Goal: Information Seeking & Learning: Learn about a topic

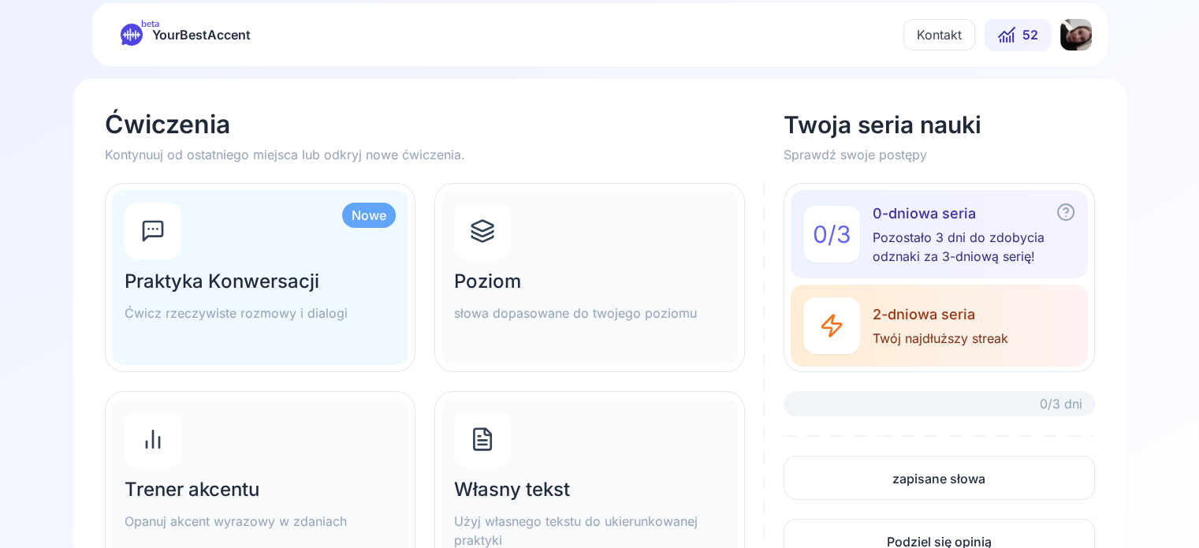
scroll to position [123, 0]
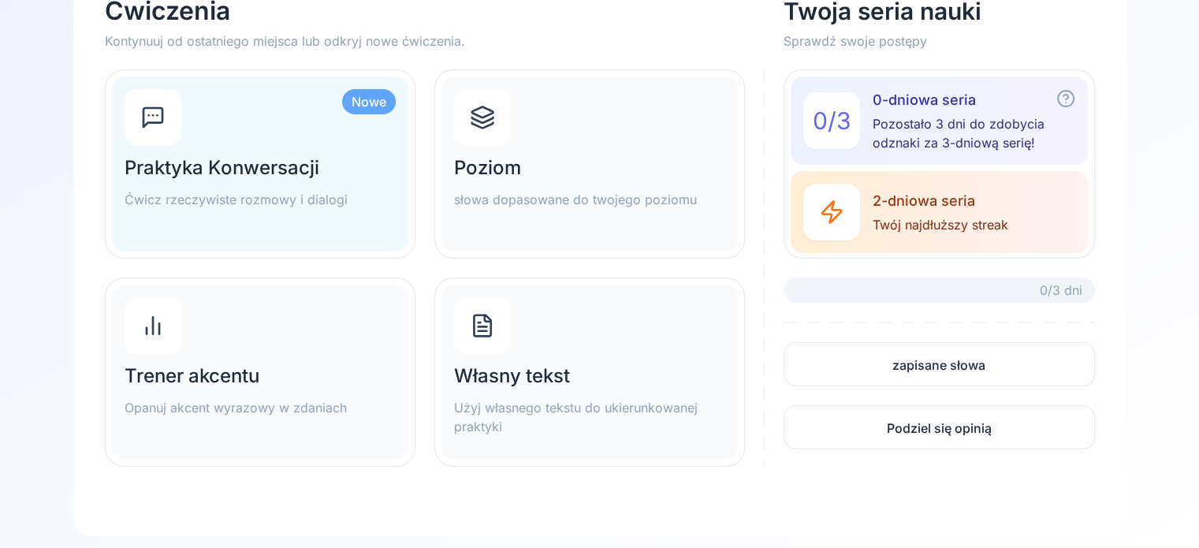
click at [593, 393] on div "Własny tekst Użyj własnego tekstu do ukierunkowanej praktyki" at bounding box center [589, 399] width 271 height 73
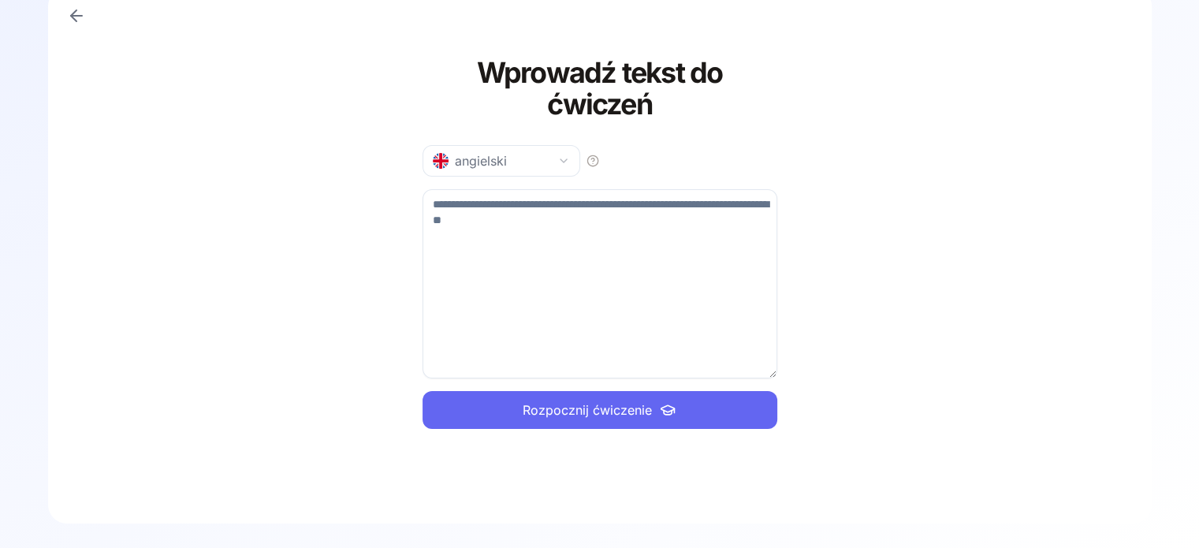
click at [467, 244] on textarea at bounding box center [600, 283] width 355 height 189
type textarea "*"
click at [539, 169] on button "angielski" at bounding box center [502, 161] width 158 height 32
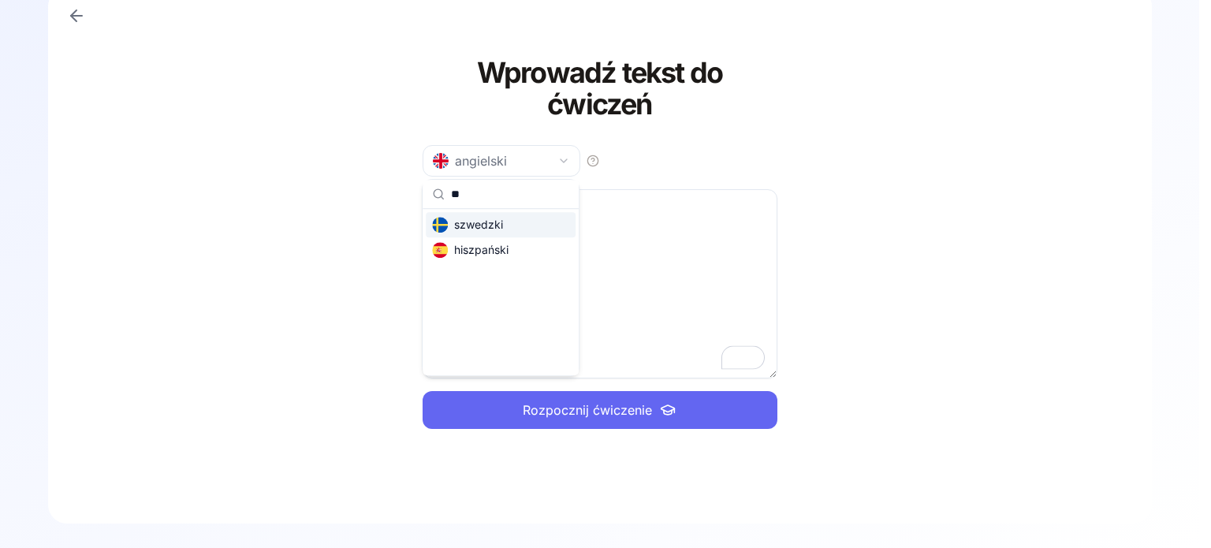
type input "**"
click at [482, 224] on div "szwedzki" at bounding box center [467, 225] width 71 height 16
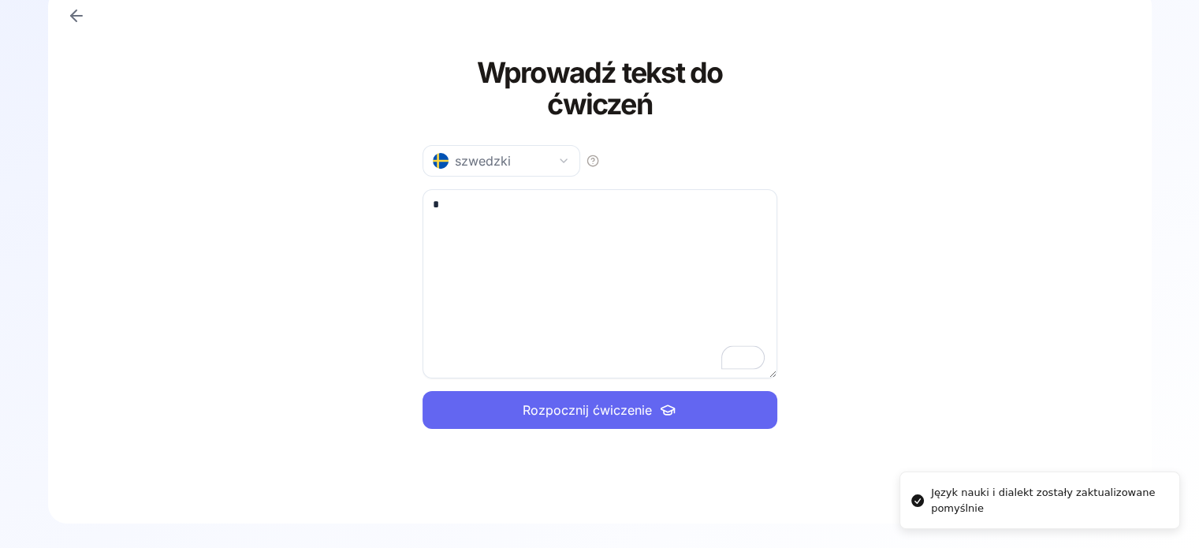
click at [465, 188] on div "Wprowadź tekst do ćwiczeń szwedzki * Rozpocznij ćwiczenie" at bounding box center [600, 243] width 355 height 448
click at [464, 199] on textarea "*" at bounding box center [600, 283] width 355 height 189
type textarea "**********"
click at [658, 399] on button "Rozpocznij ćwiczenie" at bounding box center [600, 410] width 355 height 38
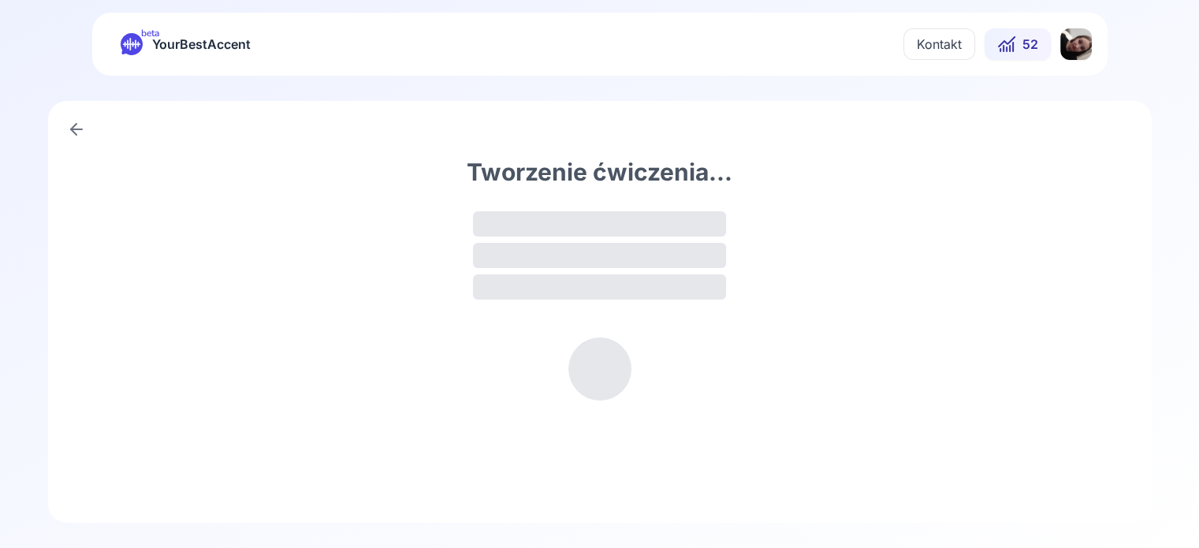
scroll to position [0, 0]
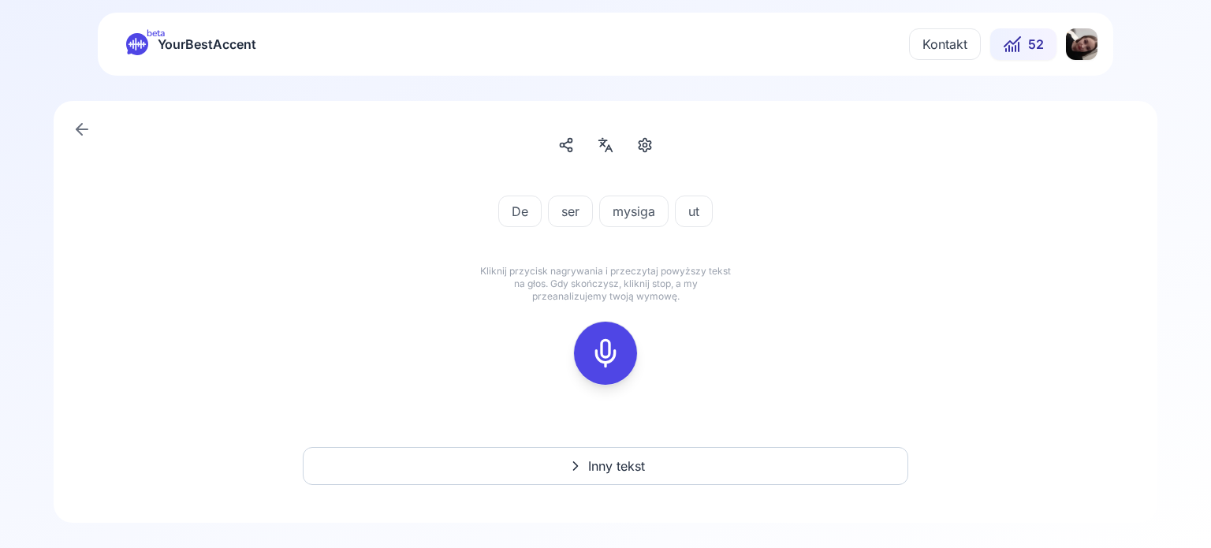
click at [593, 356] on icon at bounding box center [606, 353] width 32 height 32
click at [619, 364] on icon at bounding box center [606, 353] width 32 height 32
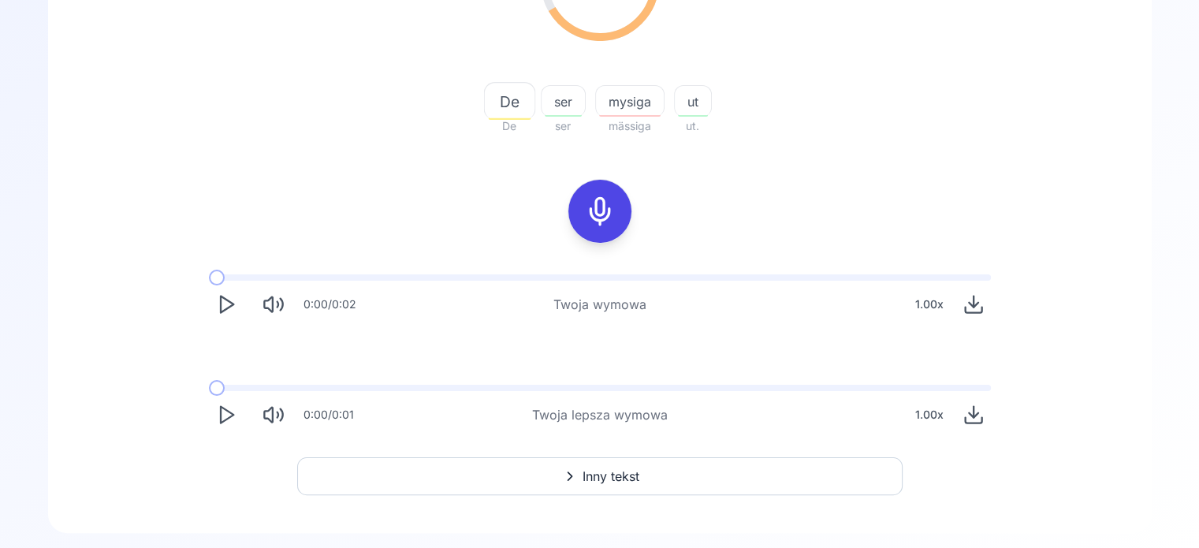
scroll to position [277, 0]
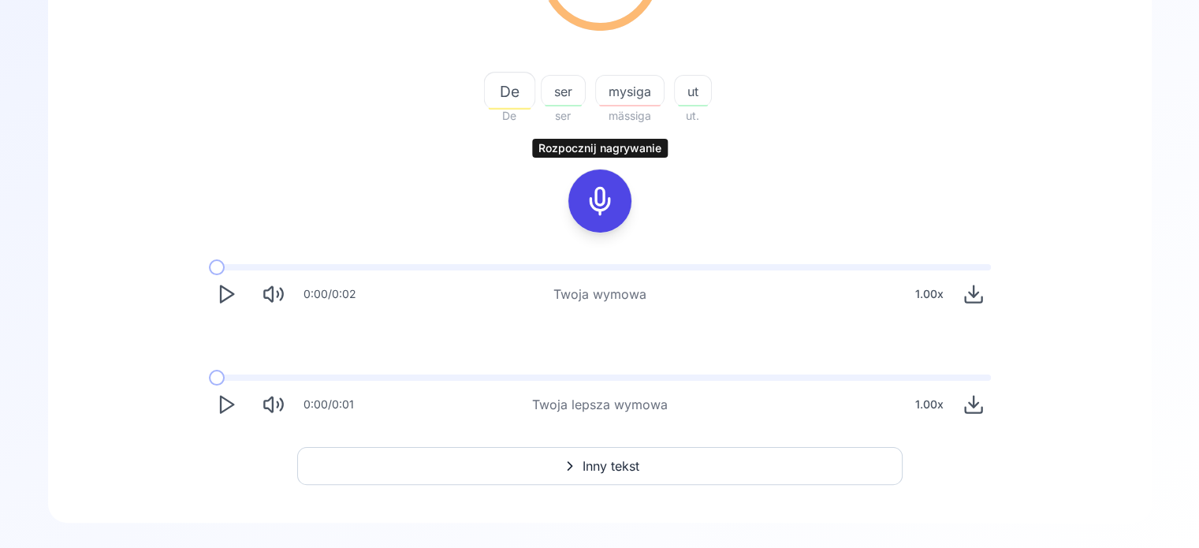
click at [710, 163] on div "66.67 % 66.67 % De De ser ser mysiga mässiga ut ut. Rozpocznij nagrywanie Rozpo…" at bounding box center [600, 167] width 1028 height 535
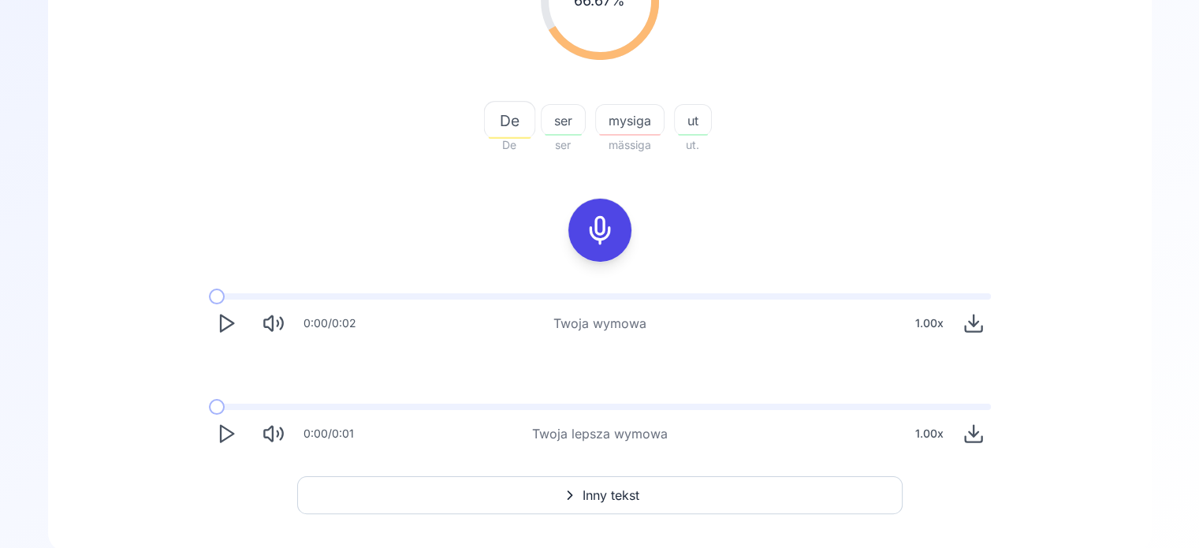
click at [590, 245] on div at bounding box center [600, 230] width 38 height 63
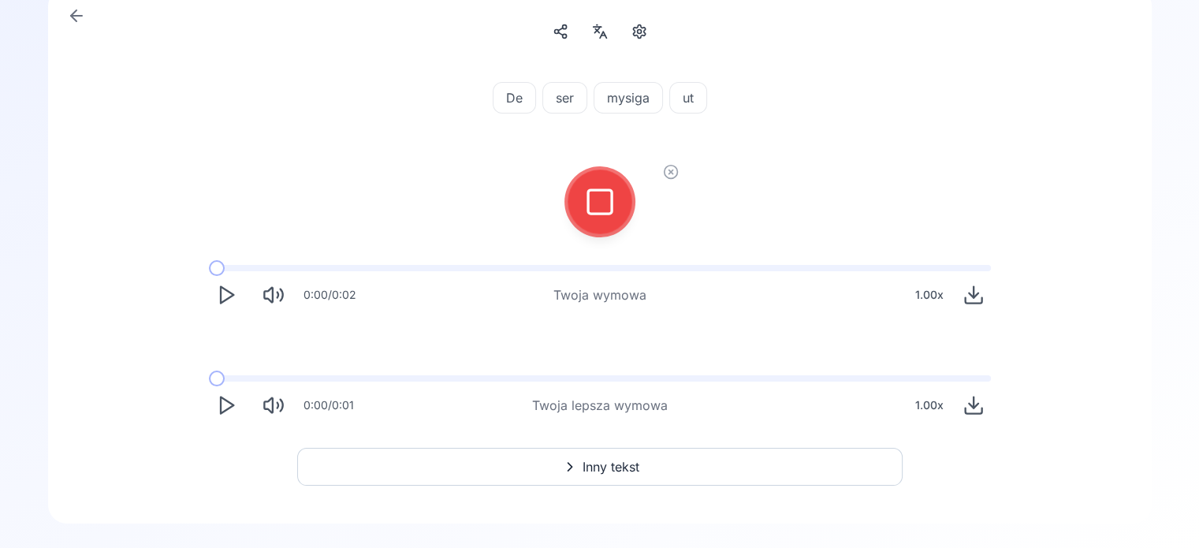
click at [631, 206] on div at bounding box center [600, 201] width 126 height 101
click at [672, 170] on icon at bounding box center [671, 172] width 4 height 4
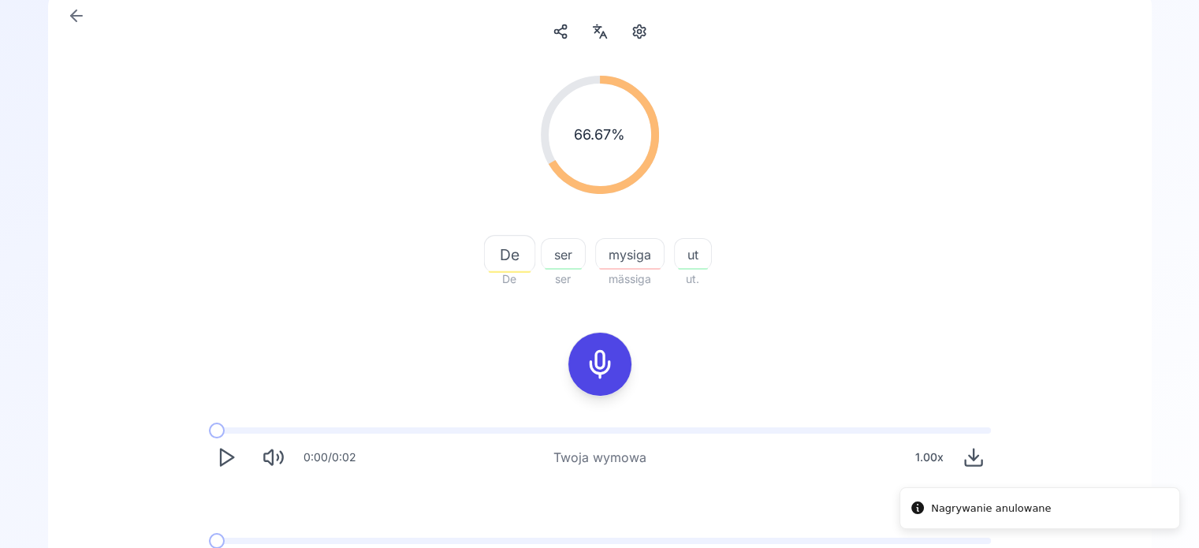
scroll to position [277, 0]
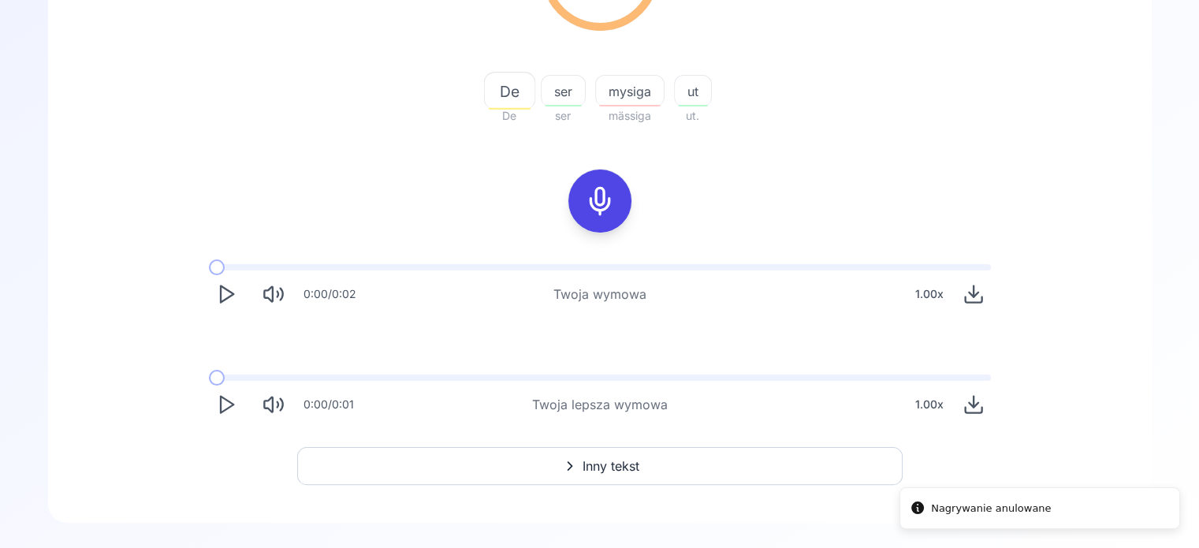
click at [221, 403] on icon "Play" at bounding box center [226, 404] width 22 height 22
click at [221, 403] on icon "Pause" at bounding box center [226, 404] width 22 height 22
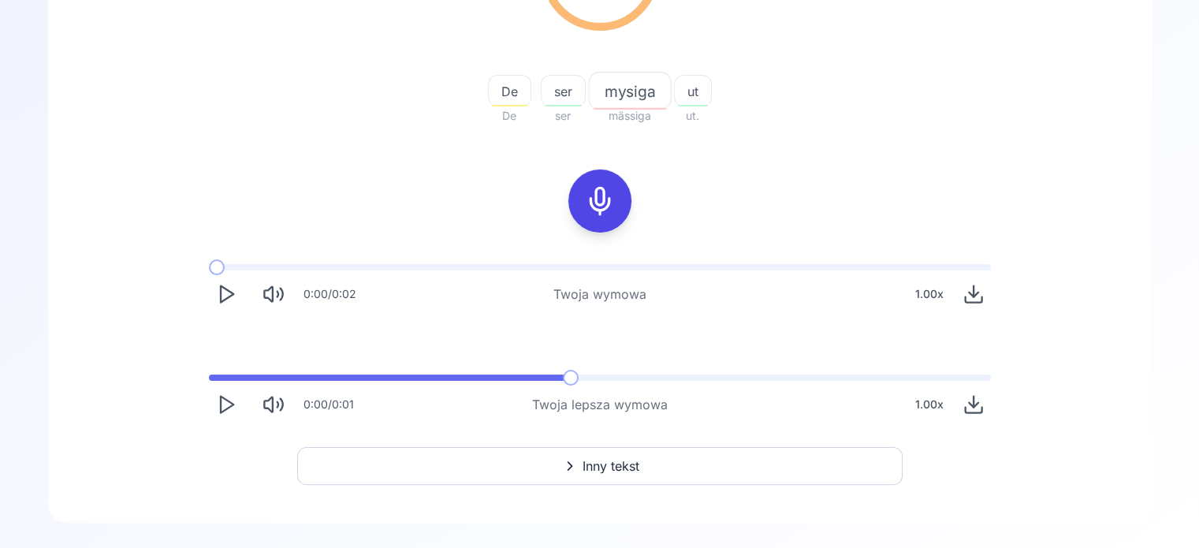
click at [221, 403] on icon "Play" at bounding box center [226, 404] width 22 height 22
click at [580, 187] on button at bounding box center [599, 200] width 63 height 63
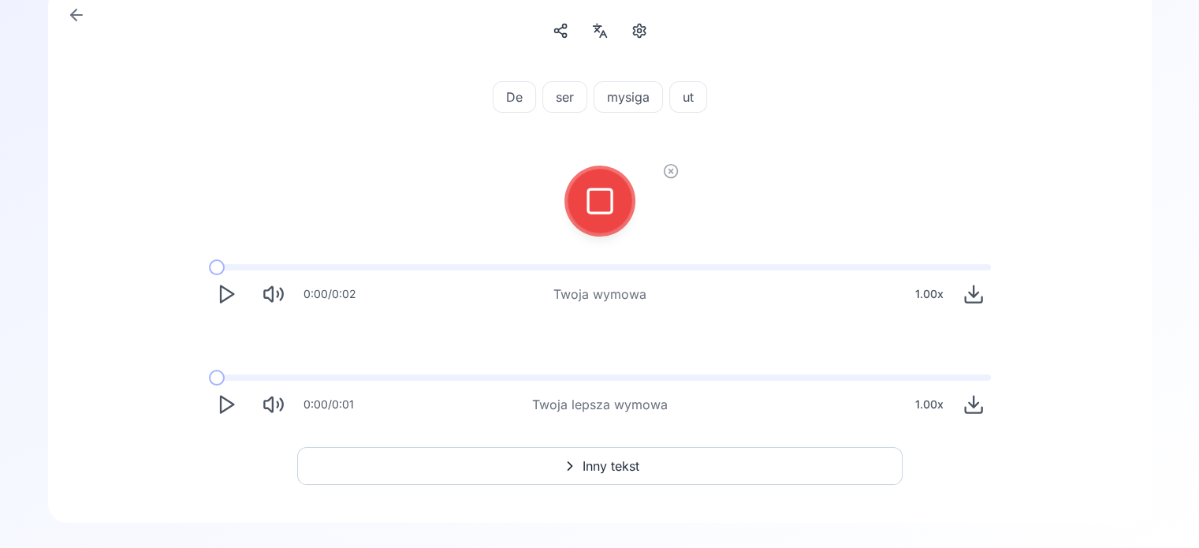
scroll to position [114, 0]
click at [592, 210] on icon at bounding box center [600, 202] width 32 height 32
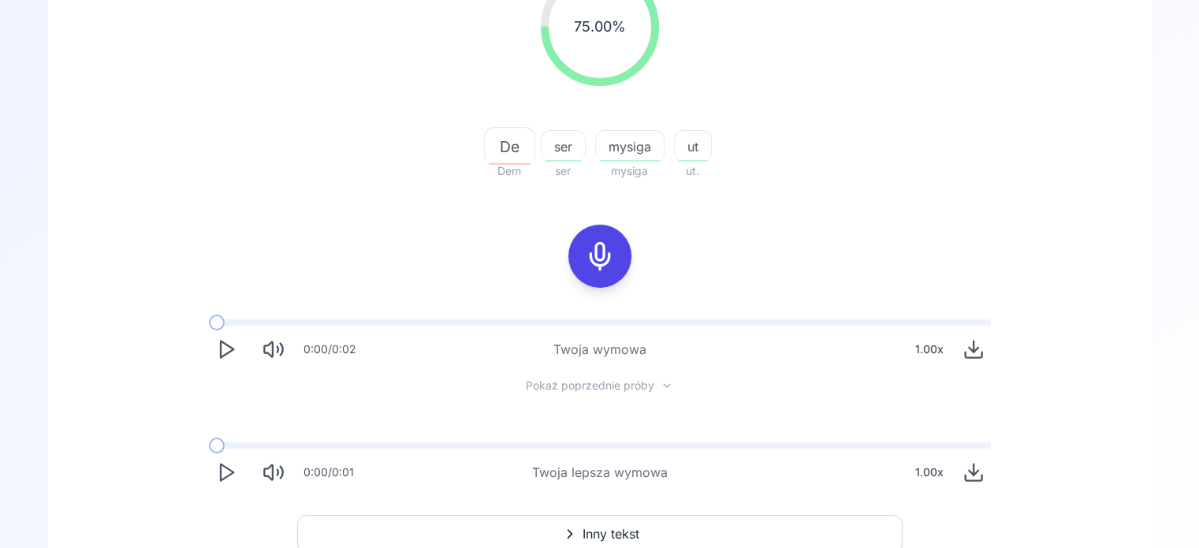
scroll to position [255, 0]
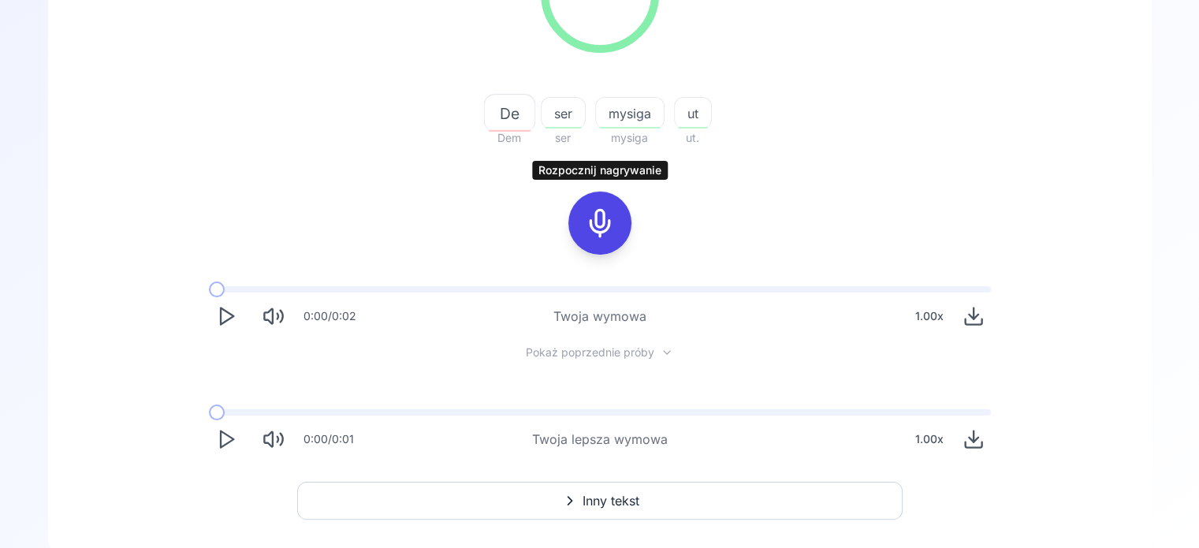
click at [589, 230] on icon at bounding box center [600, 223] width 32 height 32
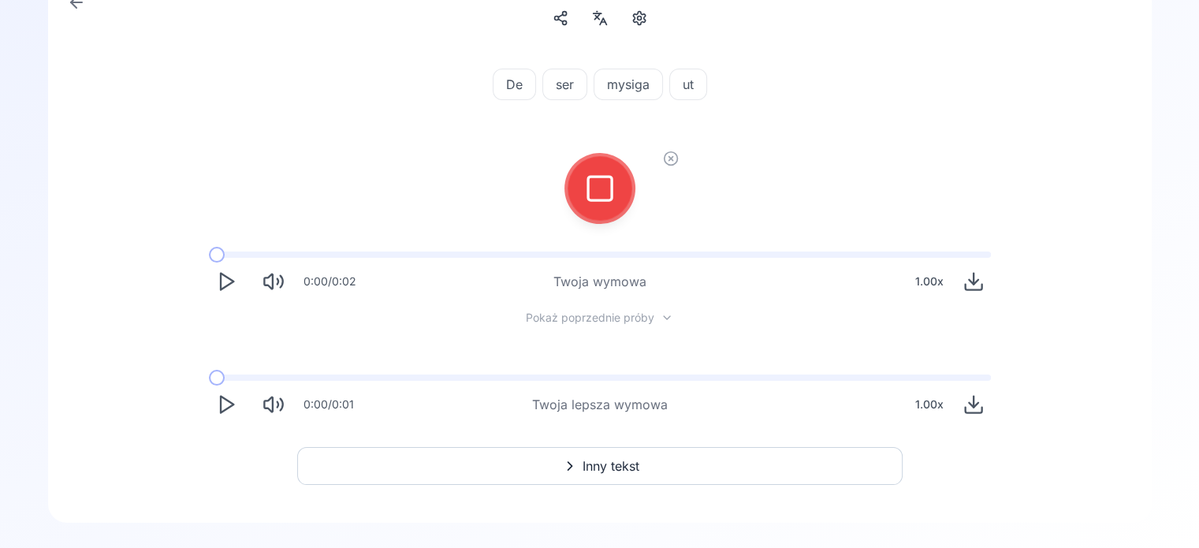
scroll to position [126, 0]
click at [575, 181] on button at bounding box center [599, 189] width 63 height 63
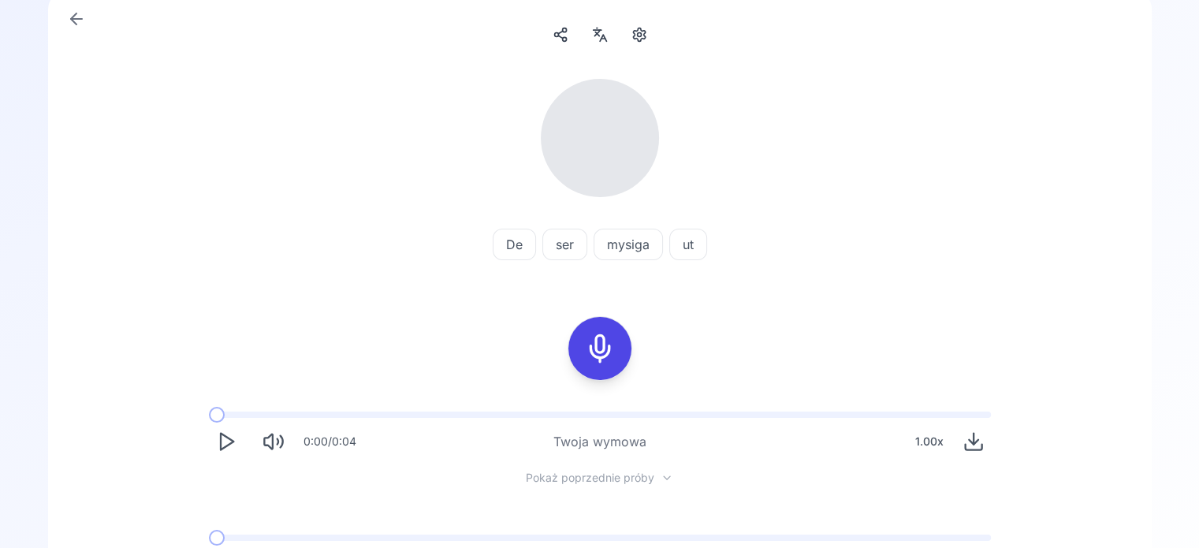
scroll to position [111, 0]
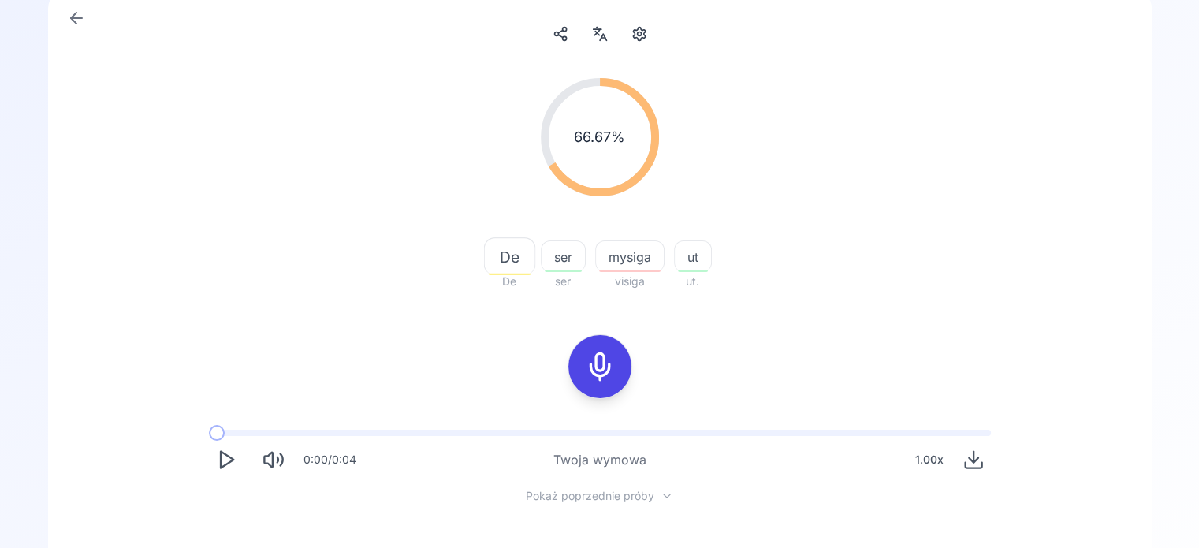
click at [621, 281] on span "visiga" at bounding box center [629, 281] width 69 height 19
click at [1003, 210] on div "66.67 % 66.67 % De De ser ser mysiga visiga ut ut." at bounding box center [600, 184] width 908 height 238
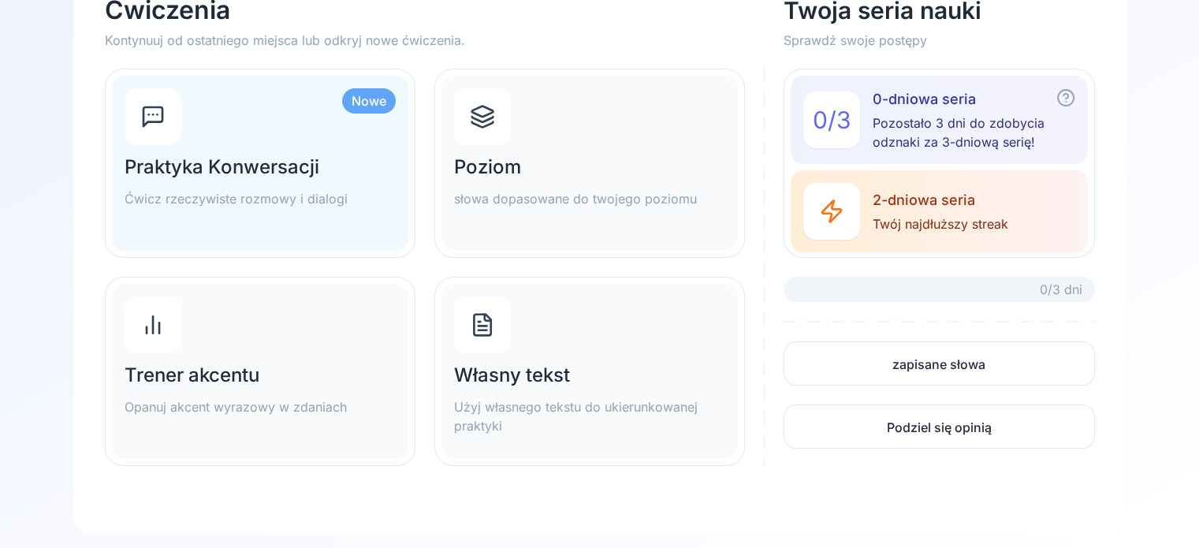
scroll to position [123, 0]
click at [487, 357] on div "Własny tekst Użyj własnego tekstu do ukierunkowanej praktyki" at bounding box center [589, 372] width 296 height 175
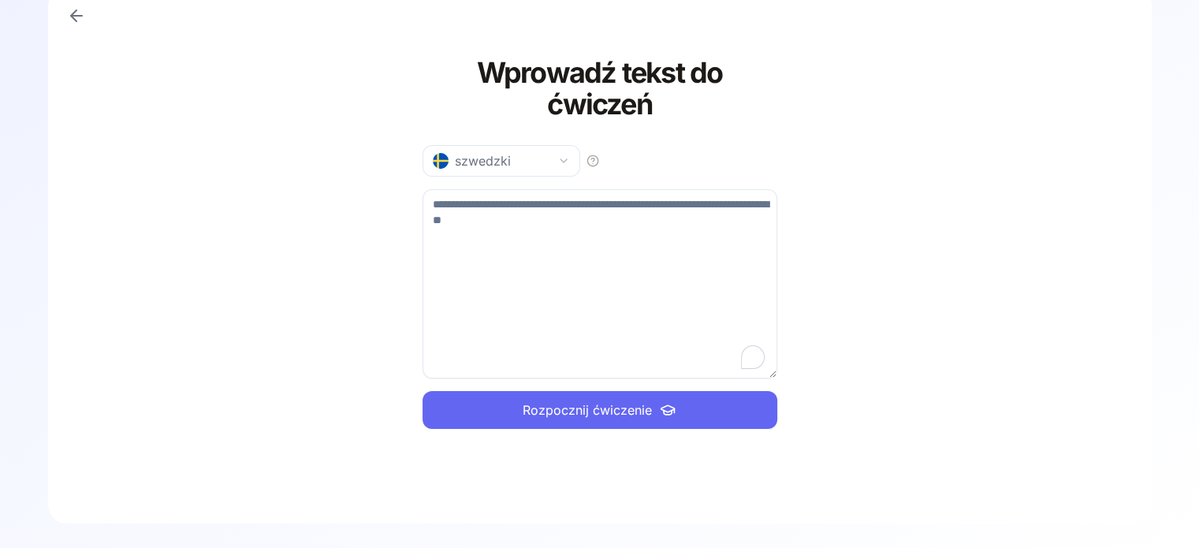
click at [493, 248] on textarea "To enrich screen reader interactions, please activate Accessibility in Grammarl…" at bounding box center [600, 283] width 355 height 189
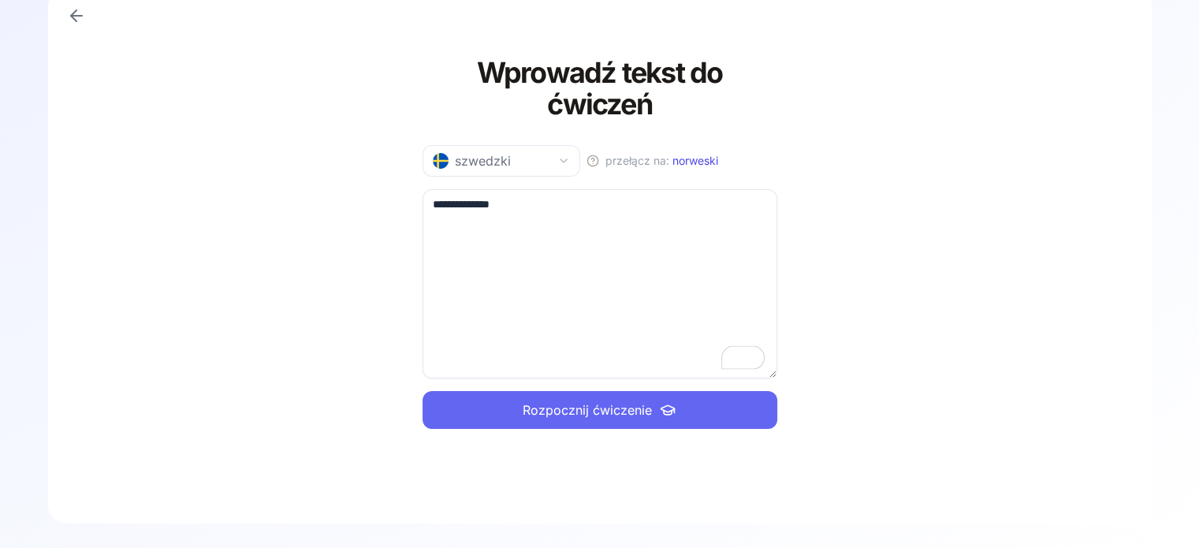
click at [489, 203] on textarea "**********" at bounding box center [600, 283] width 355 height 189
click at [444, 204] on textarea "**********" at bounding box center [600, 283] width 355 height 189
type textarea "**********"
click at [555, 412] on span "Rozpocznij ćwiczenie" at bounding box center [587, 409] width 129 height 19
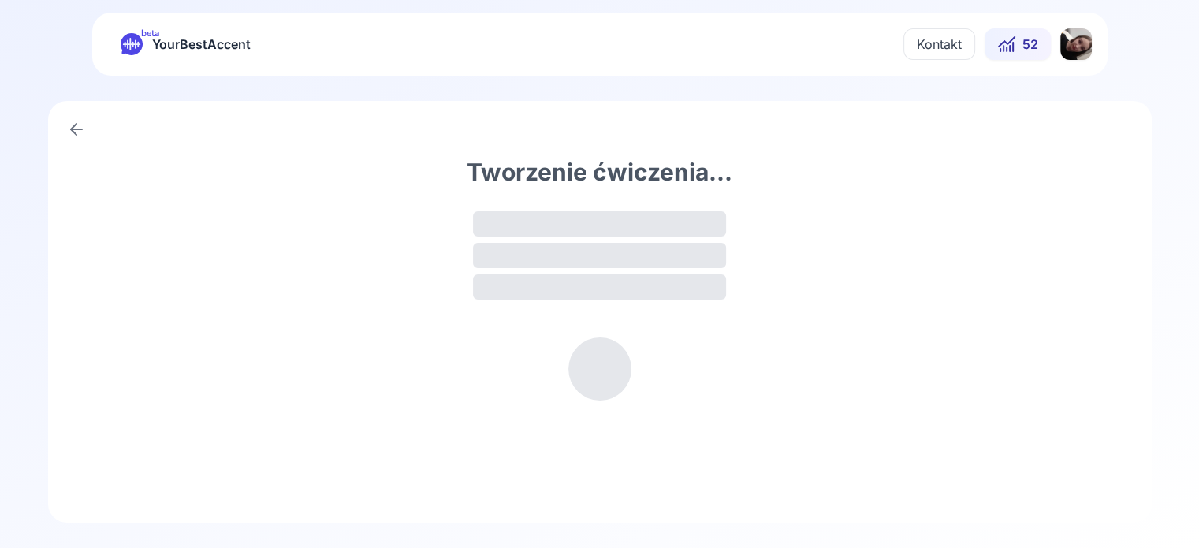
scroll to position [0, 0]
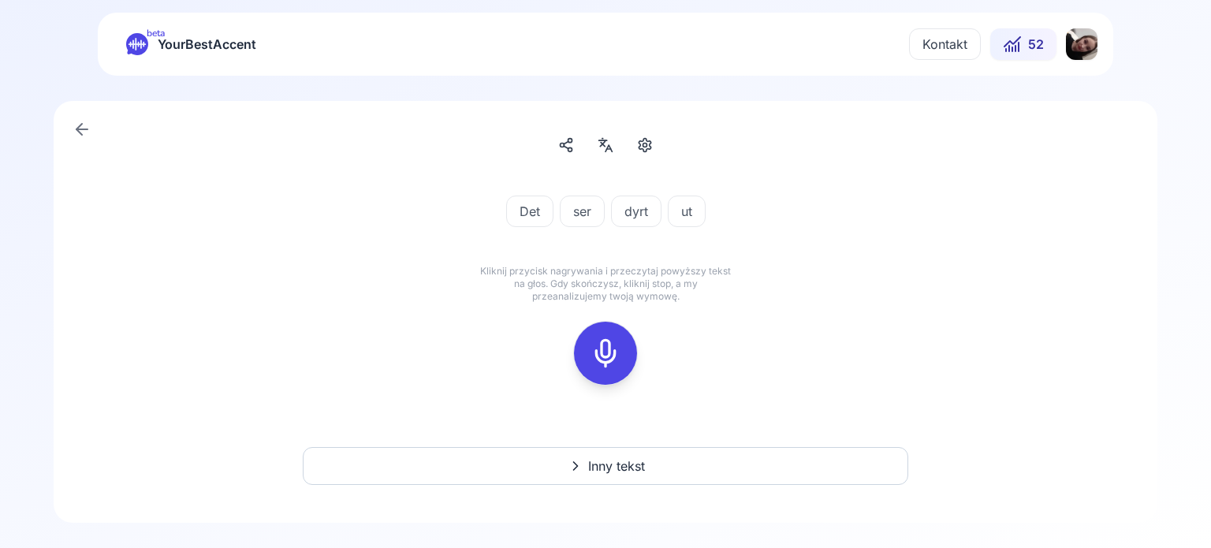
click at [610, 334] on div at bounding box center [606, 353] width 38 height 63
click at [596, 367] on icon at bounding box center [606, 353] width 32 height 32
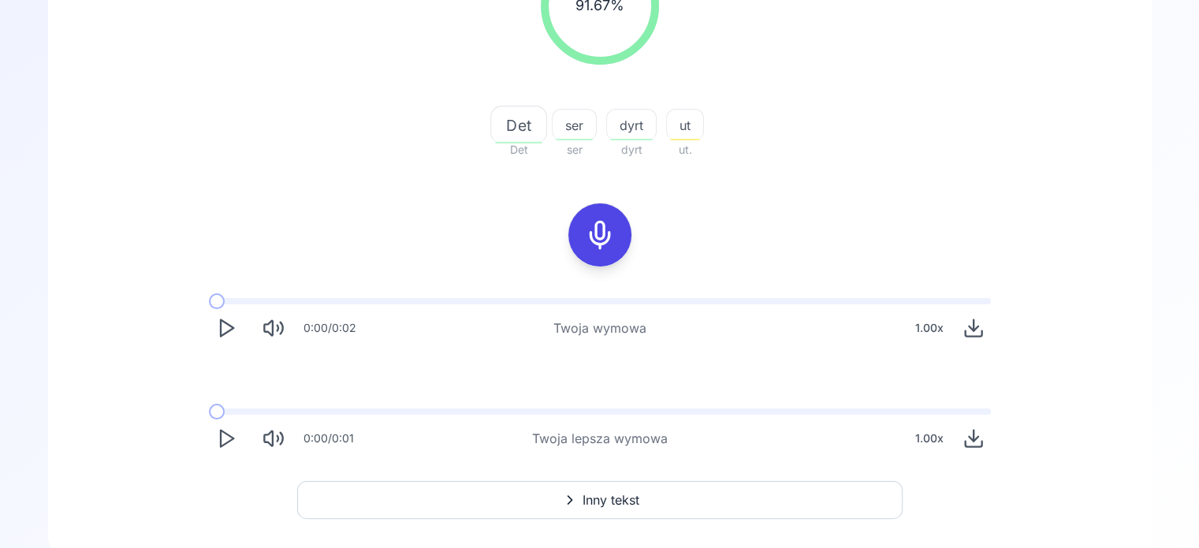
scroll to position [248, 0]
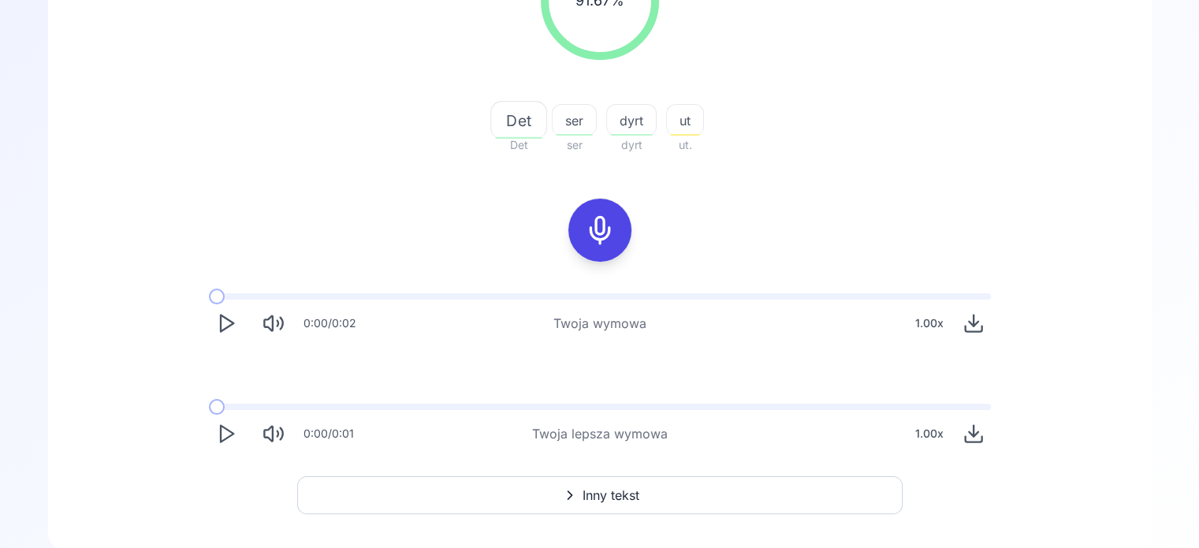
click at [217, 447] on button "Play" at bounding box center [226, 433] width 35 height 35
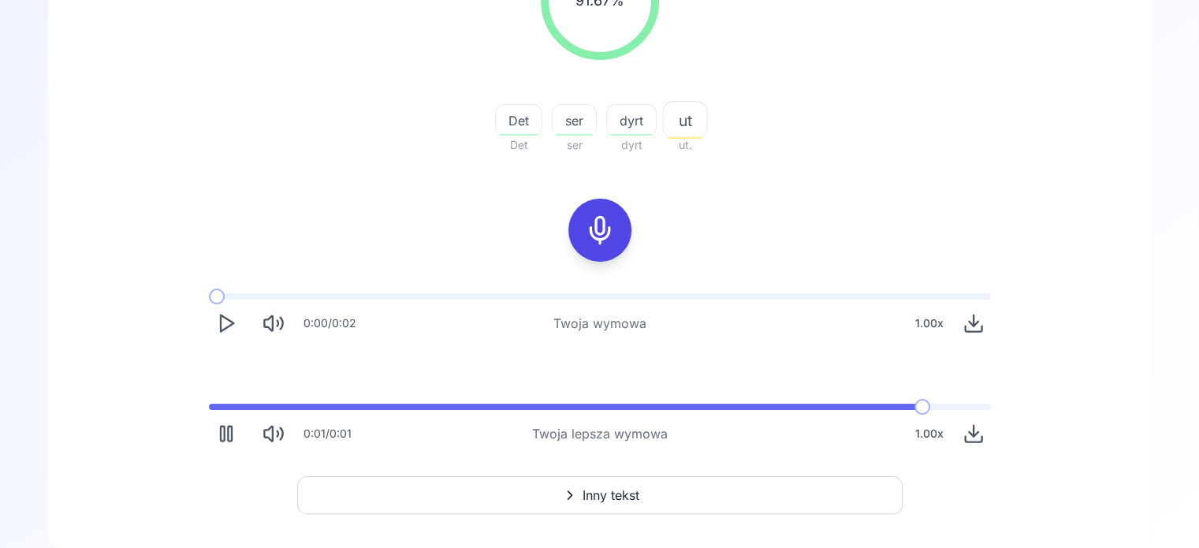
click at [217, 447] on button "Pause" at bounding box center [226, 433] width 35 height 35
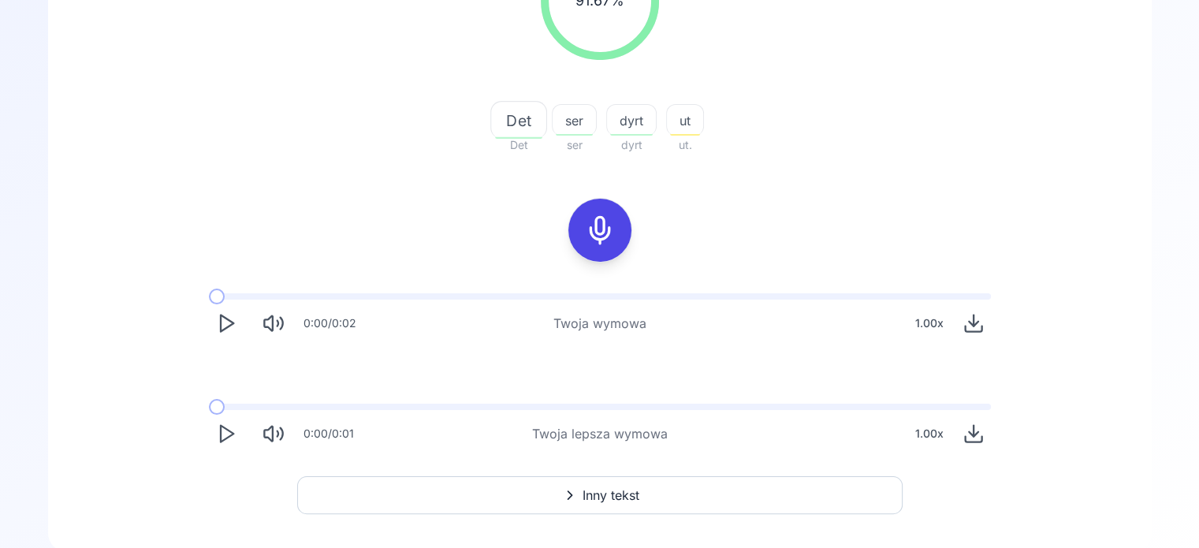
click at [680, 494] on button "Inny tekst" at bounding box center [599, 495] width 605 height 38
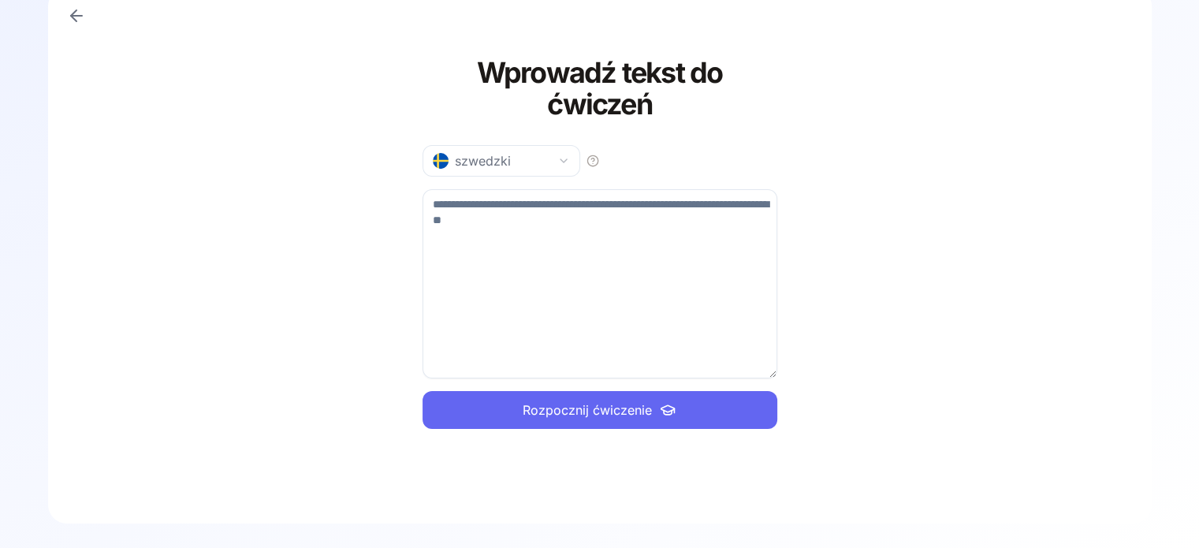
click at [624, 284] on textarea at bounding box center [600, 283] width 355 height 189
type textarea "**********"
click at [534, 394] on button "Rozpocznij ćwiczenie" at bounding box center [600, 410] width 355 height 38
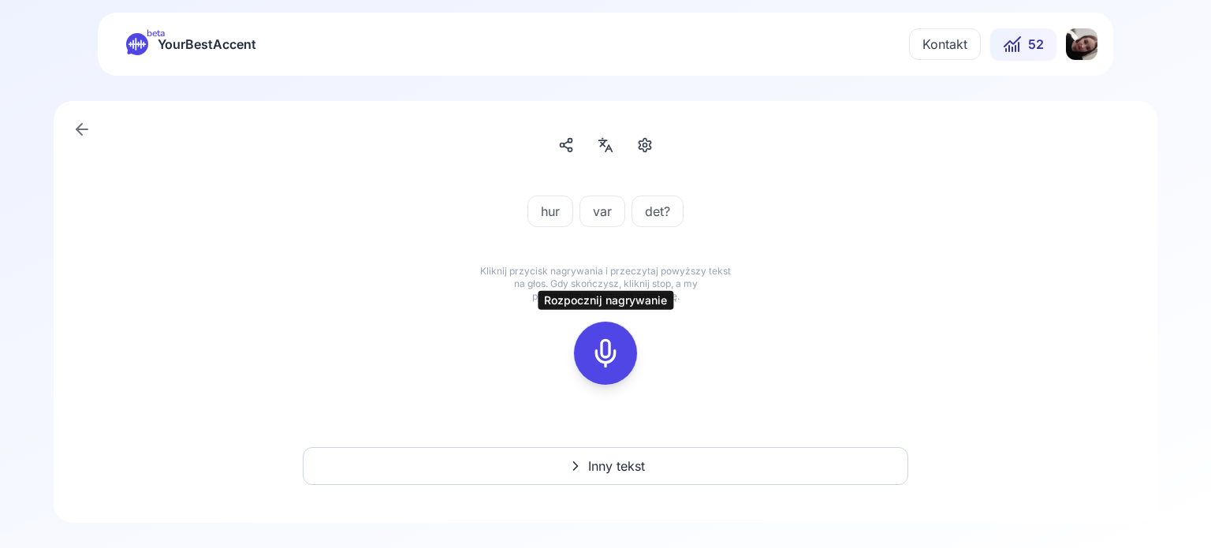
click at [602, 359] on icon at bounding box center [606, 353] width 32 height 32
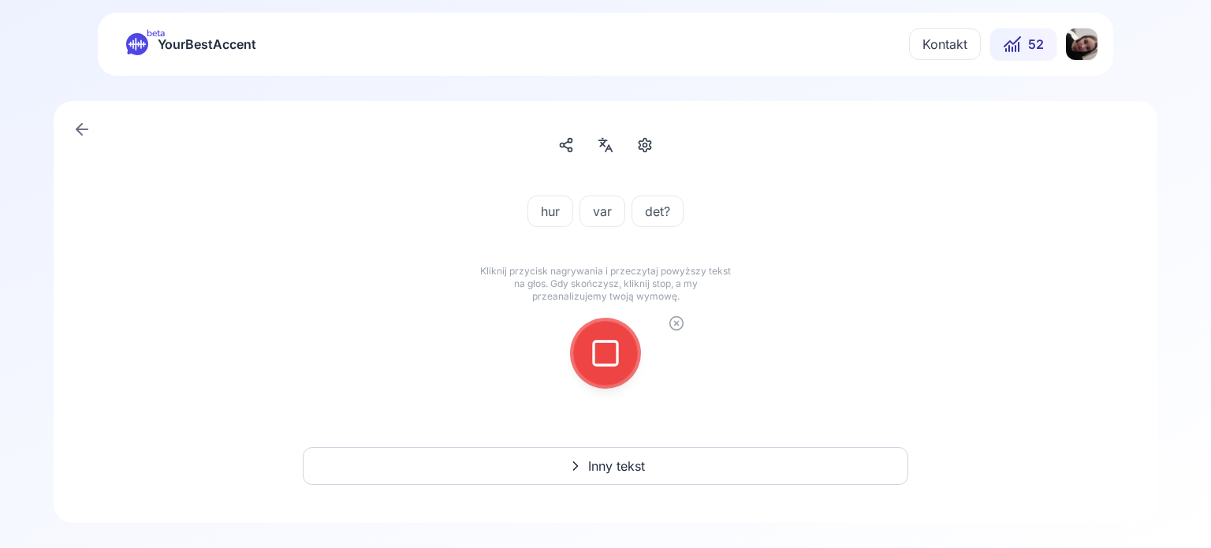
click at [612, 349] on icon at bounding box center [606, 353] width 32 height 32
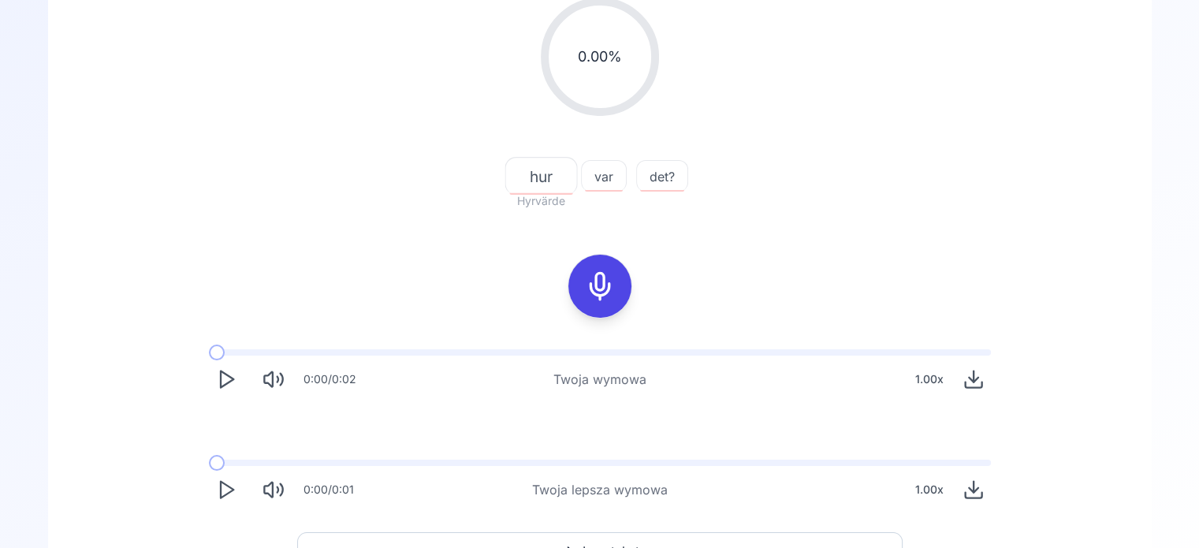
scroll to position [277, 0]
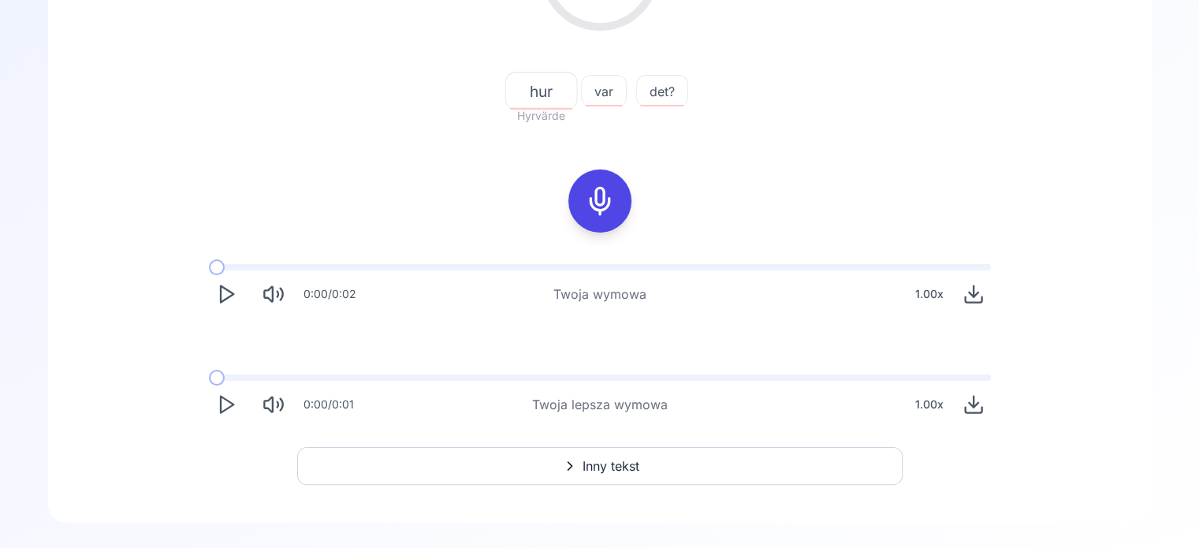
click at [218, 407] on icon "Play" at bounding box center [226, 404] width 22 height 22
drag, startPoint x: 520, startPoint y: 116, endPoint x: 555, endPoint y: 119, distance: 34.8
click at [555, 119] on span "Hyrvärde" at bounding box center [541, 115] width 61 height 19
click at [433, 144] on div "0.00 % 0.00 % hur Hyrvärde var det? 0:00 / 0:02 Twoja wymowa 1.00 x 0:00 / 0:01…" at bounding box center [600, 167] width 1028 height 535
click at [215, 400] on icon "Play" at bounding box center [226, 404] width 22 height 22
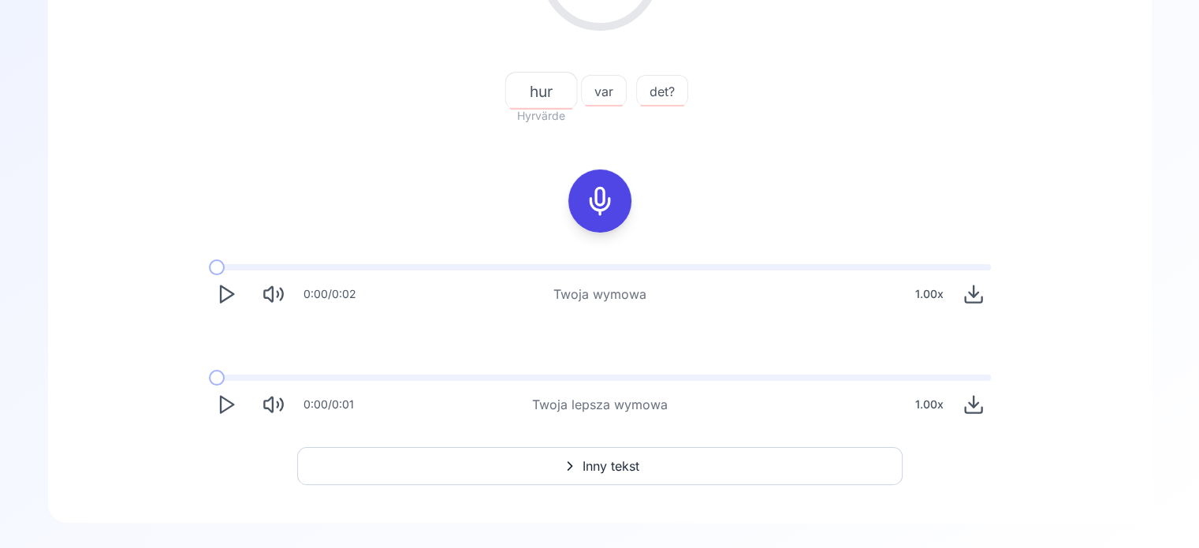
click at [527, 113] on span "Hyrvärde" at bounding box center [541, 115] width 61 height 19
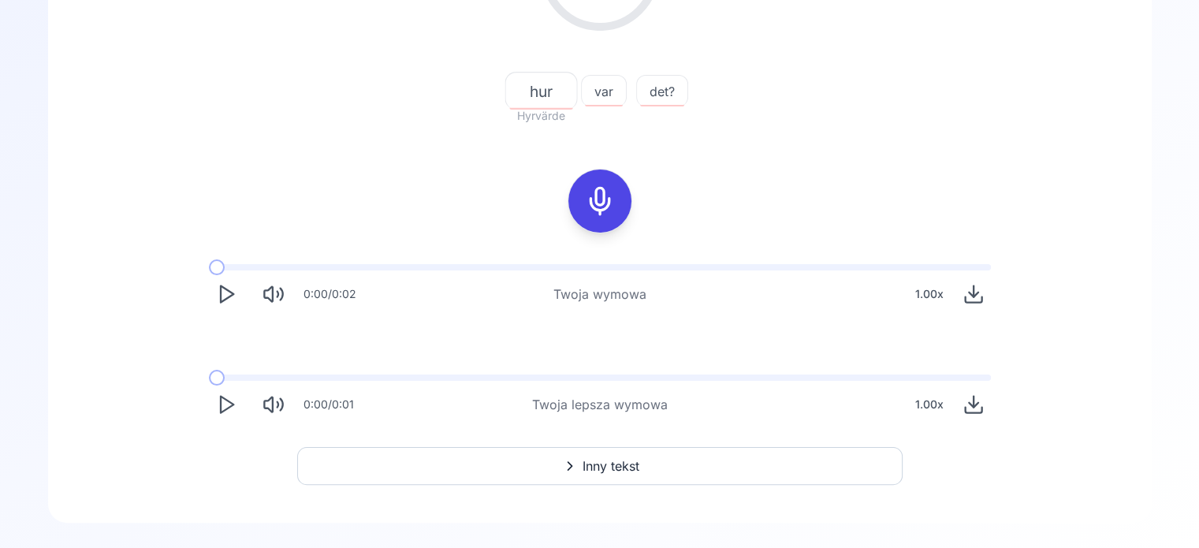
click at [417, 69] on div "0.00 % 0.00 % hur Hyrvärde var det?" at bounding box center [600, 19] width 908 height 238
click at [223, 408] on icon "Play" at bounding box center [226, 404] width 22 height 22
click at [568, 469] on icon at bounding box center [570, 466] width 4 height 8
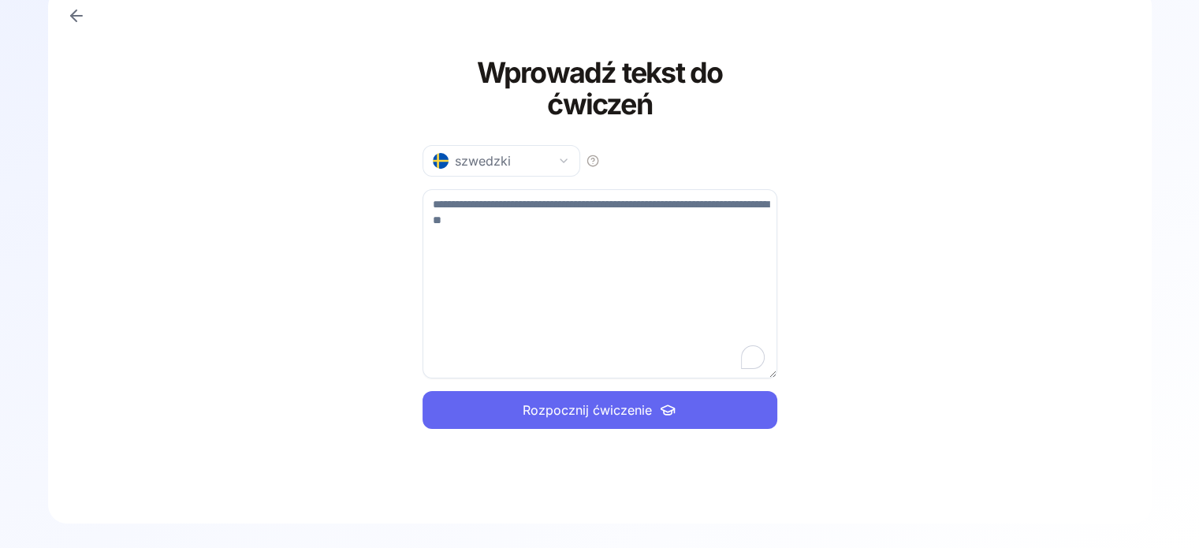
click at [462, 204] on textarea "To enrich screen reader interactions, please activate Accessibility in Grammarl…" at bounding box center [600, 283] width 355 height 189
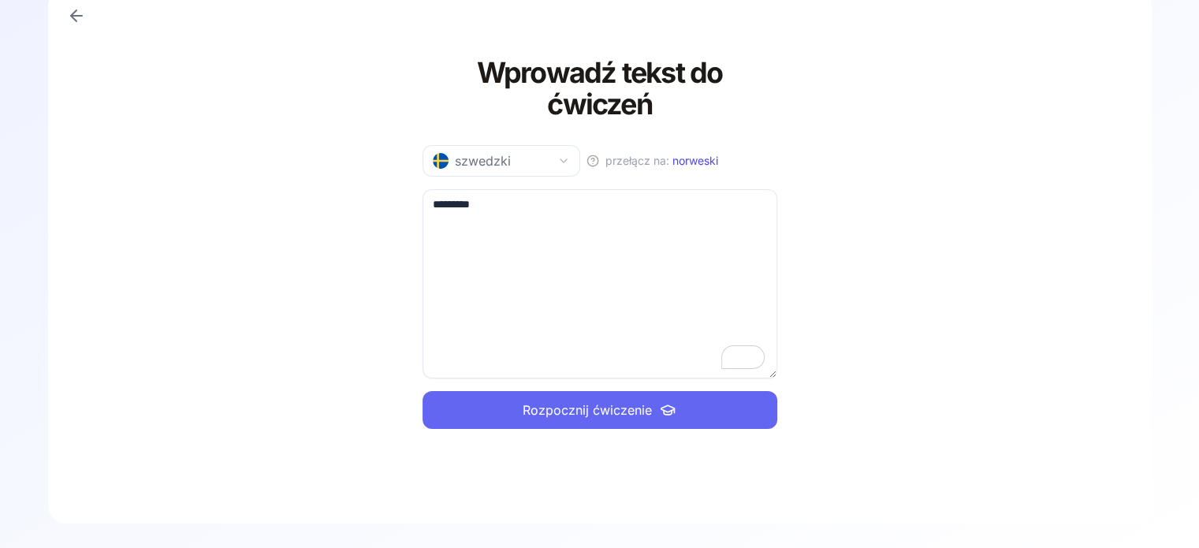
click at [451, 199] on textarea "*********" at bounding box center [600, 283] width 355 height 189
paste textarea "To enrich screen reader interactions, please activate Accessibility in Grammarl…"
type textarea "*********"
click at [558, 411] on span "Rozpocznij ćwiczenie" at bounding box center [587, 409] width 129 height 19
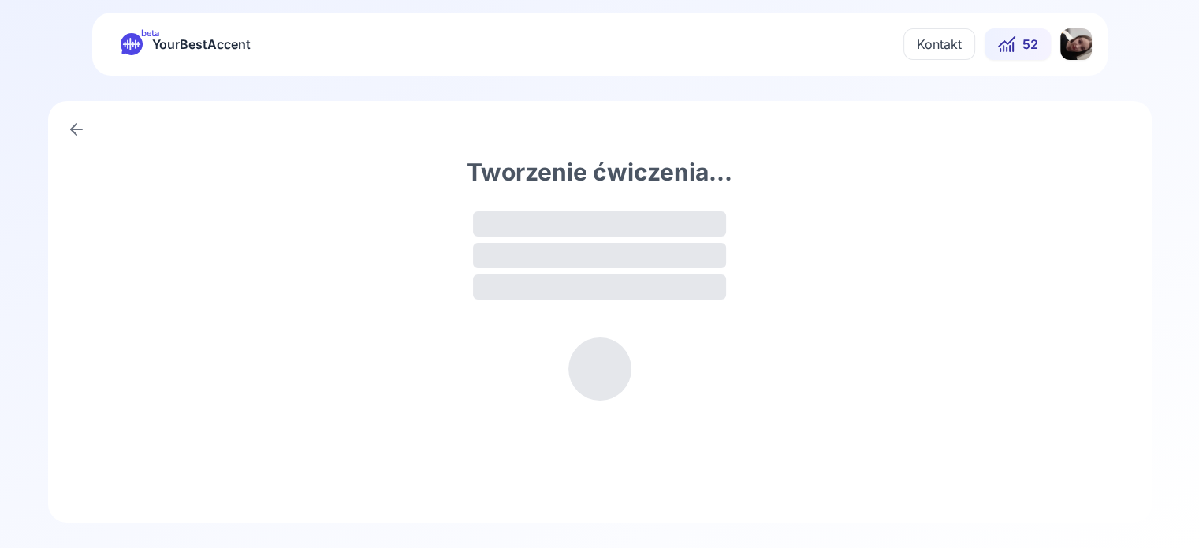
scroll to position [0, 0]
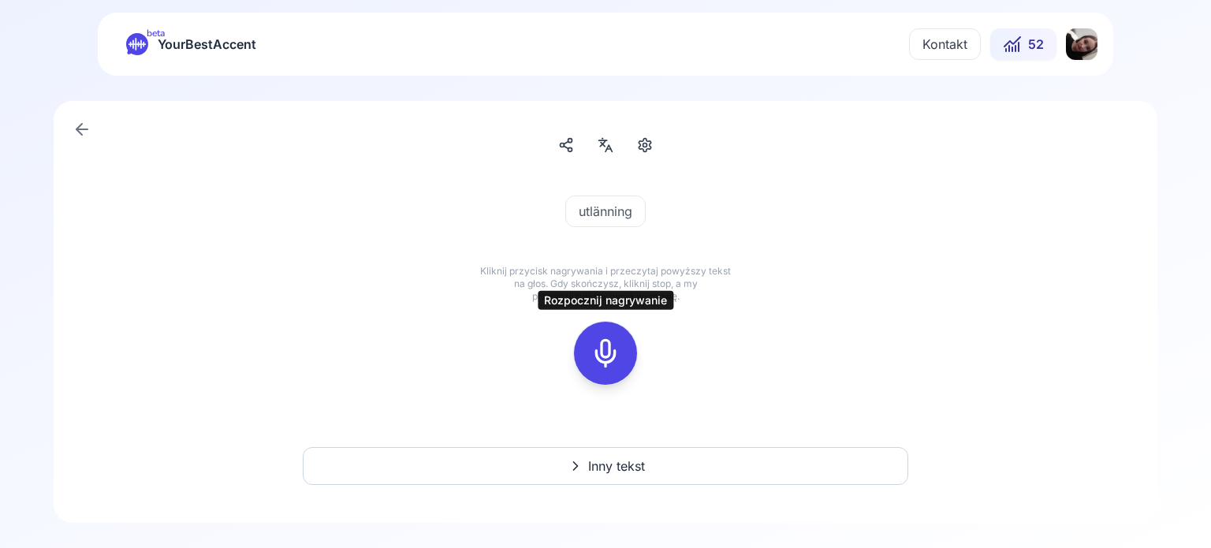
click at [617, 351] on rect at bounding box center [606, 353] width 24 height 24
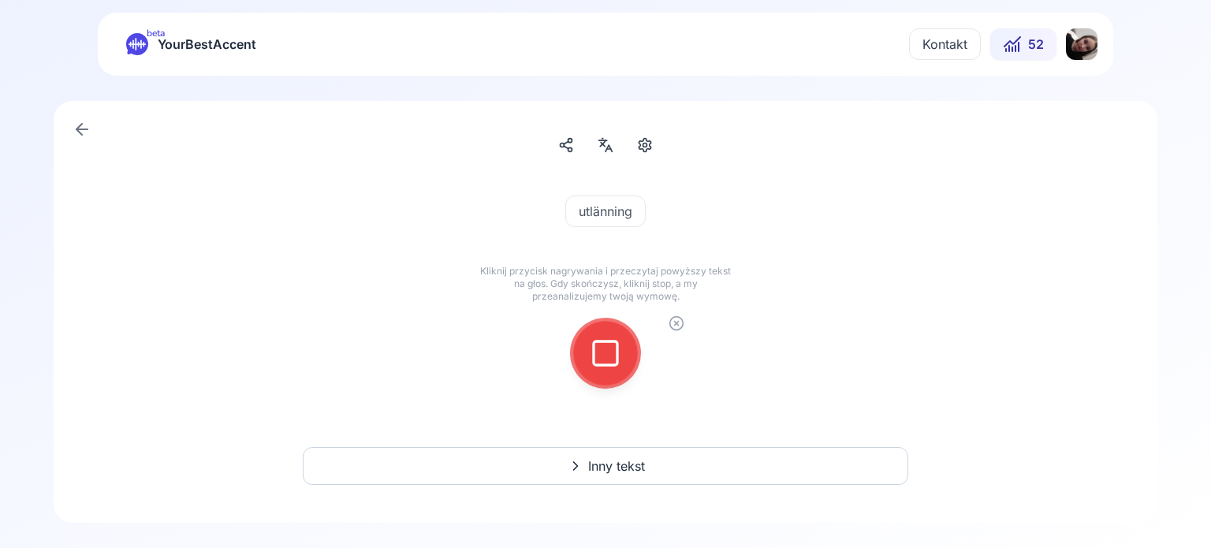
click at [599, 345] on icon at bounding box center [606, 353] width 32 height 32
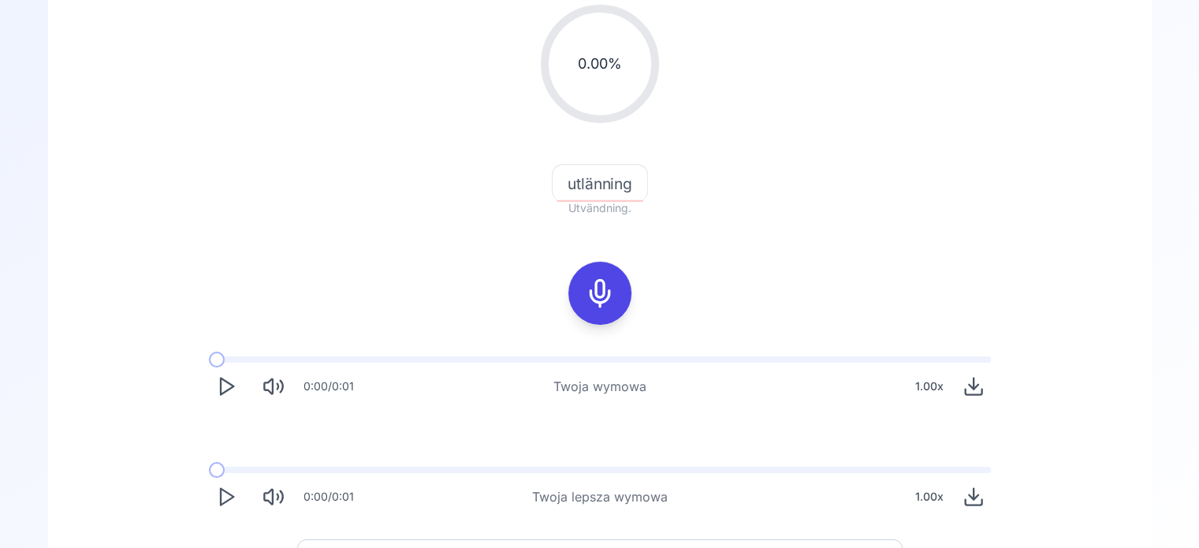
scroll to position [252, 0]
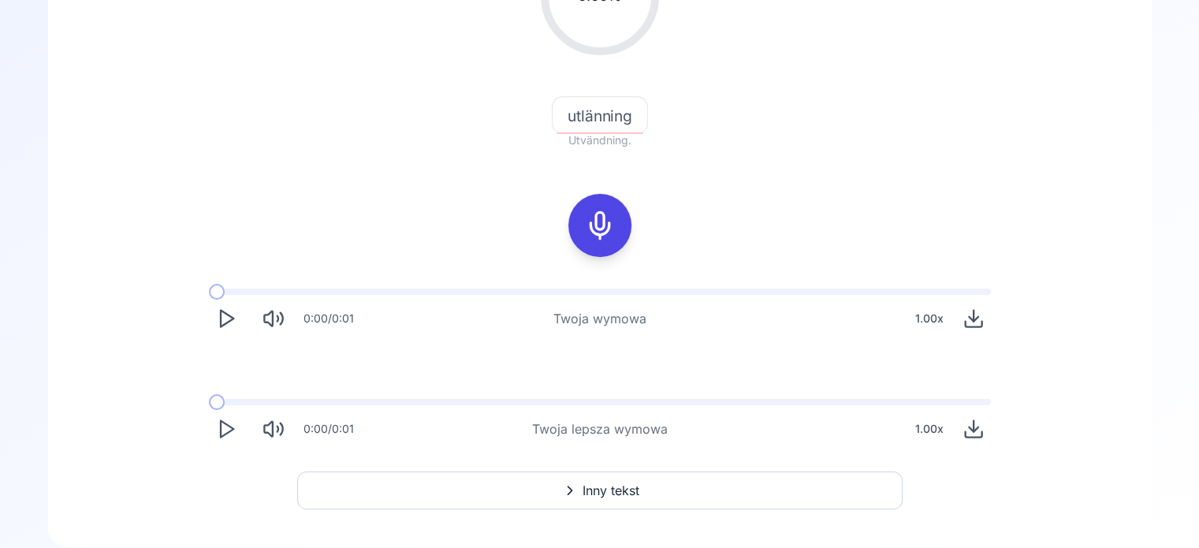
click at [225, 414] on button "Play" at bounding box center [226, 429] width 35 height 35
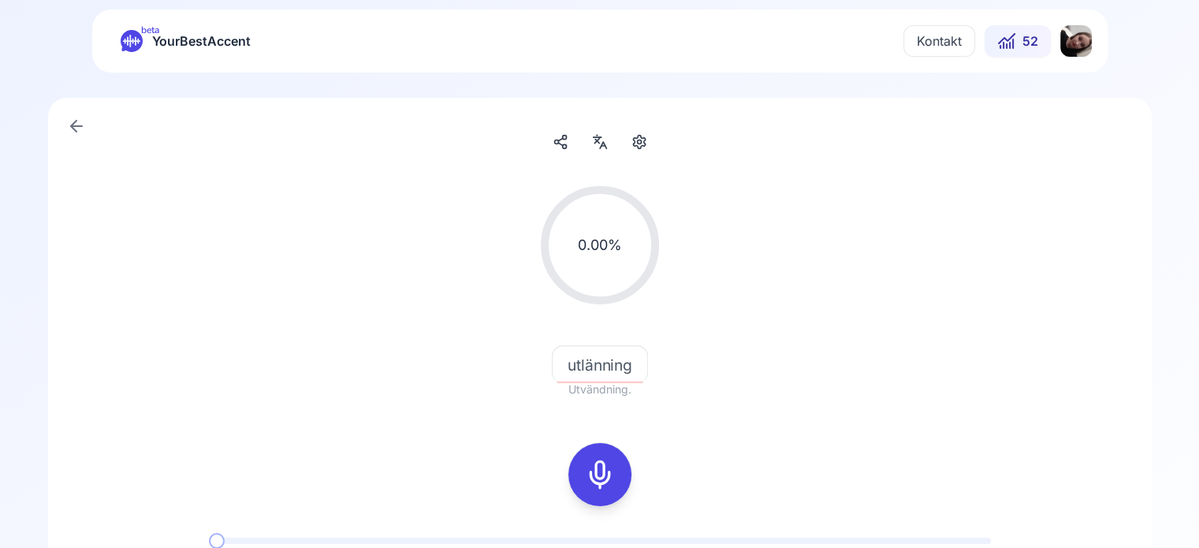
scroll to position [0, 0]
click at [1020, 43] on button "52" at bounding box center [1018, 44] width 66 height 32
